Goal: Transaction & Acquisition: Register for event/course

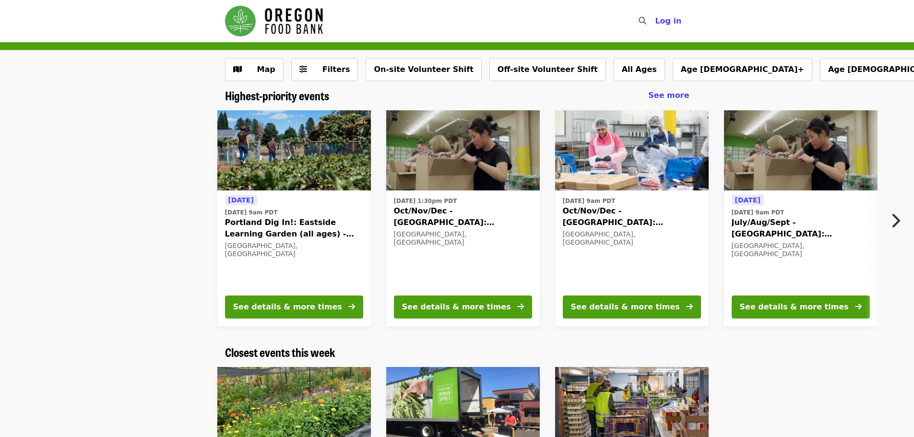
click at [895, 224] on icon "chevron-right icon" at bounding box center [895, 221] width 10 height 18
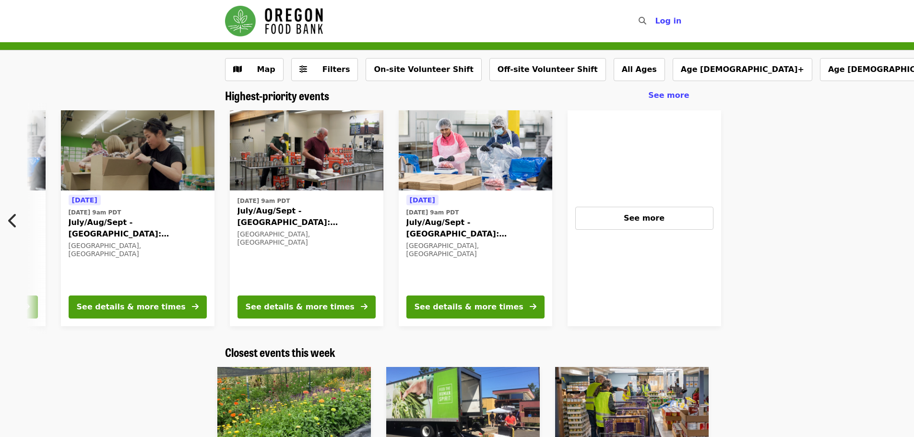
scroll to position [0, 685]
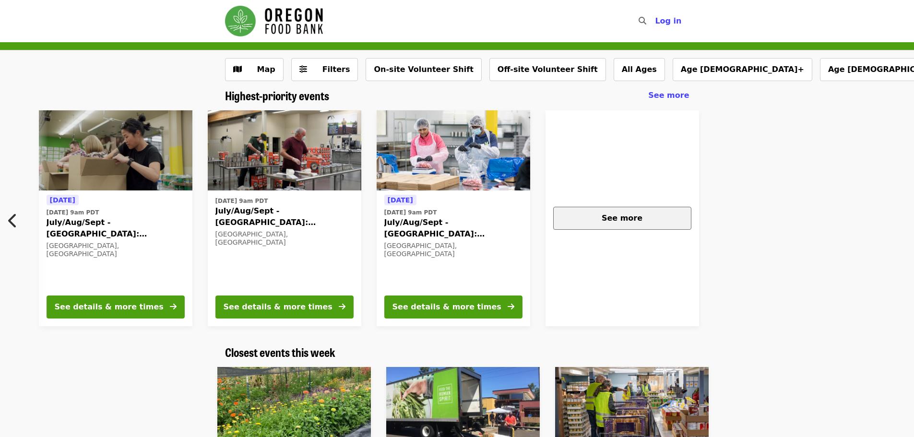
drag, startPoint x: 895, startPoint y: 224, endPoint x: 588, endPoint y: 224, distance: 307.4
click at [588, 224] on div "See more" at bounding box center [622, 218] width 122 height 12
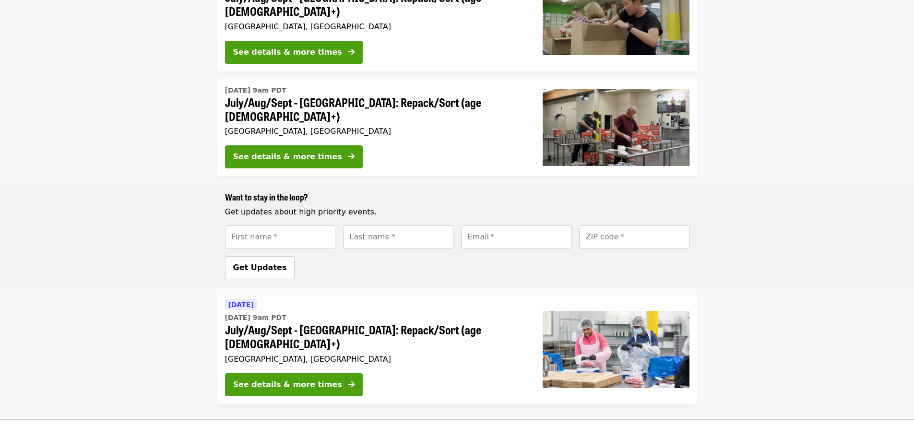
scroll to position [493, 0]
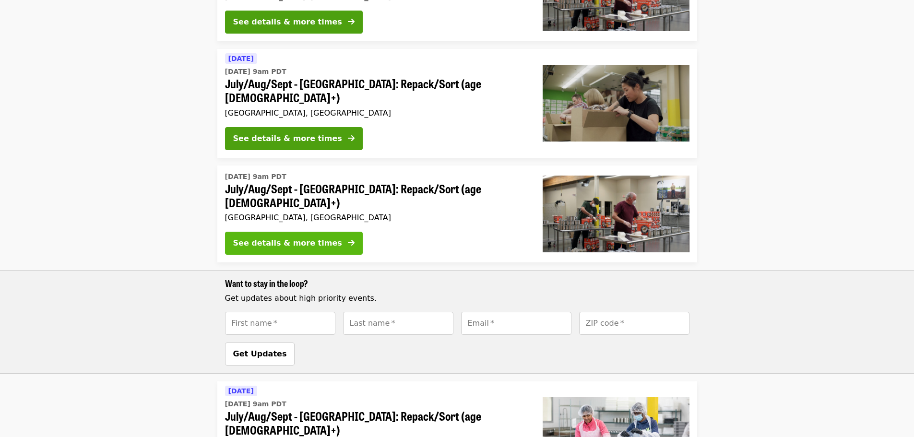
click at [305, 232] on button "See details & more times" at bounding box center [294, 243] width 138 height 23
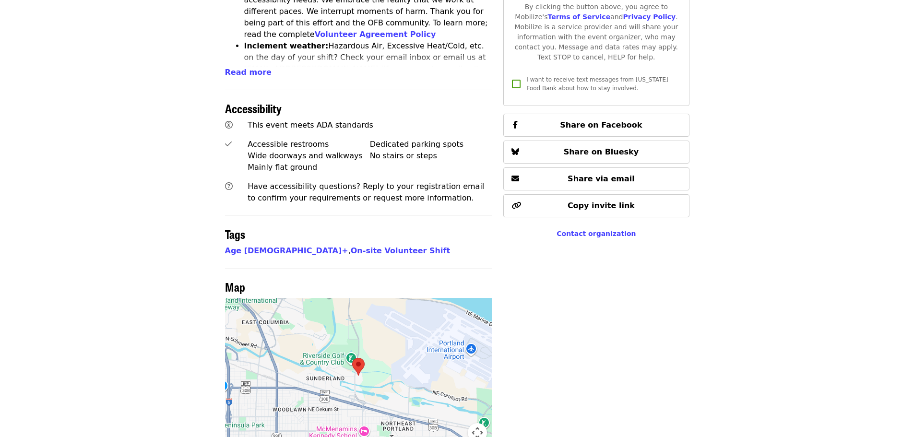
scroll to position [528, 0]
